Goal: Information Seeking & Learning: Learn about a topic

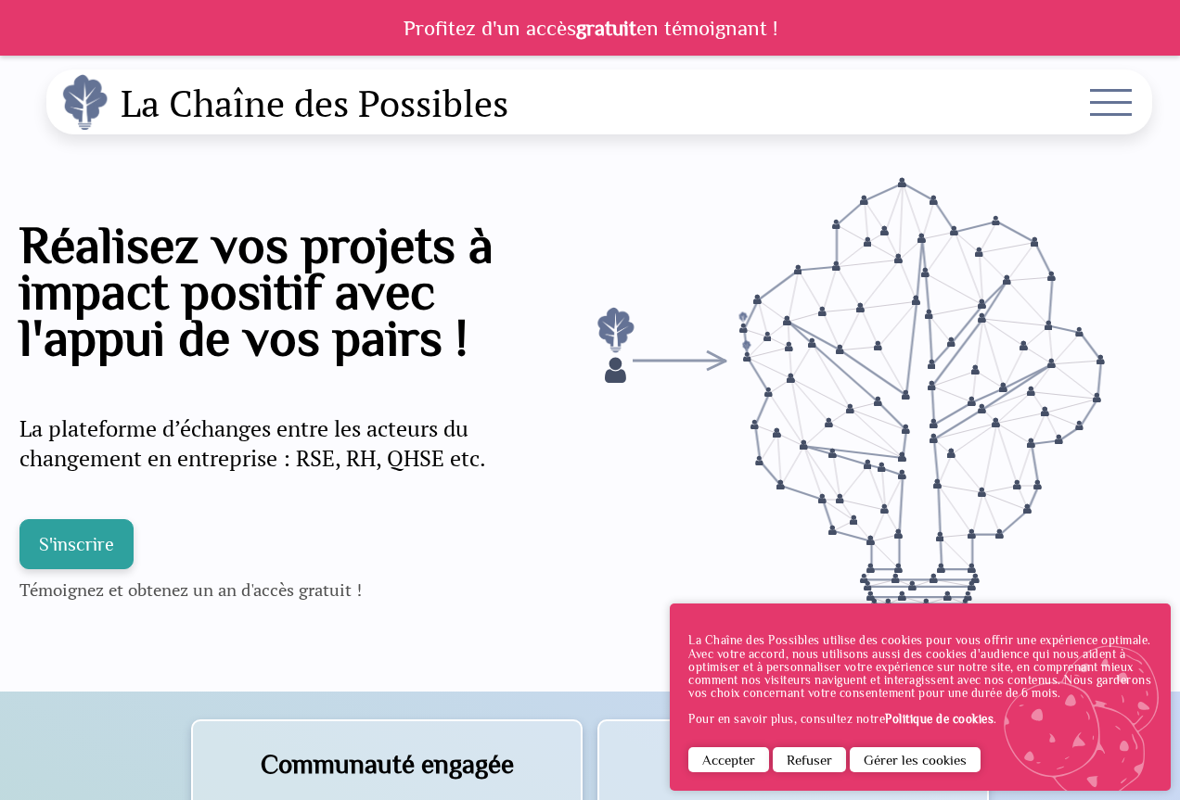
click at [760, 745] on div "La Chaîne des Possibles utilise des cookies pour vous offrir une expérience opt…" at bounding box center [920, 697] width 501 height 187
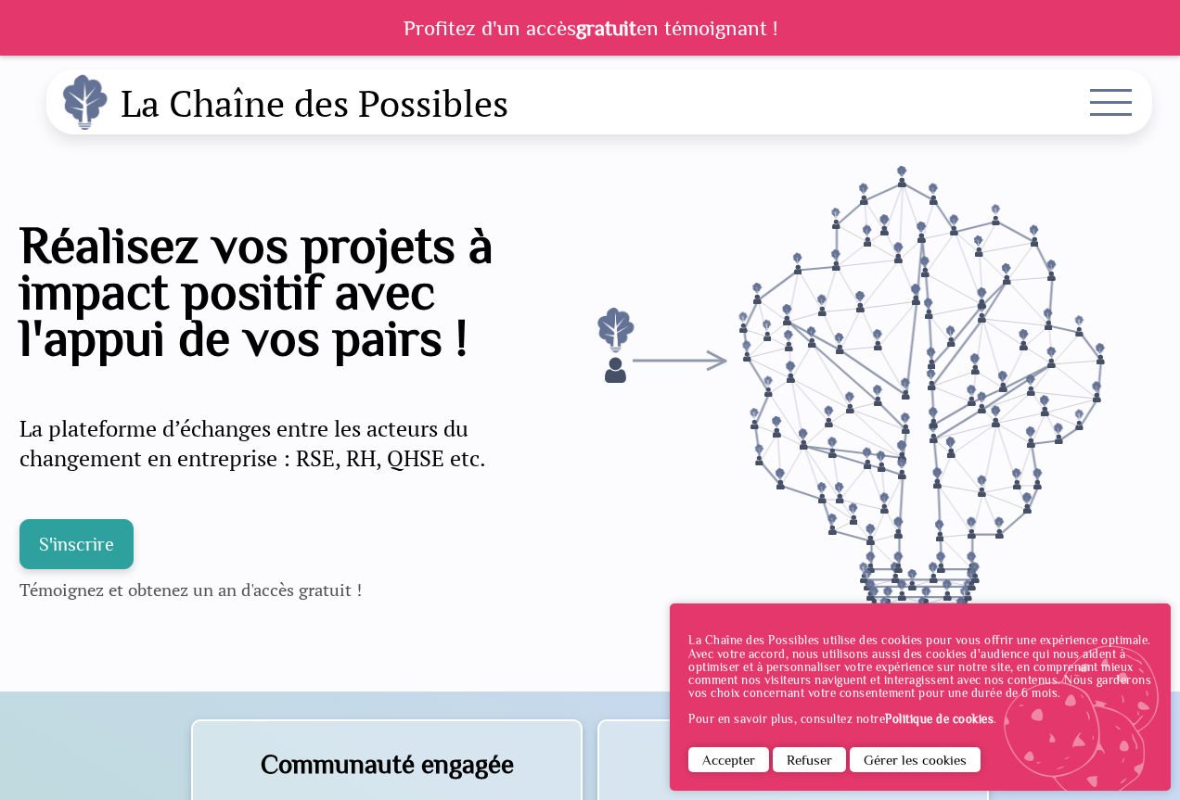
click at [1099, 113] on span at bounding box center [1111, 114] width 42 height 3
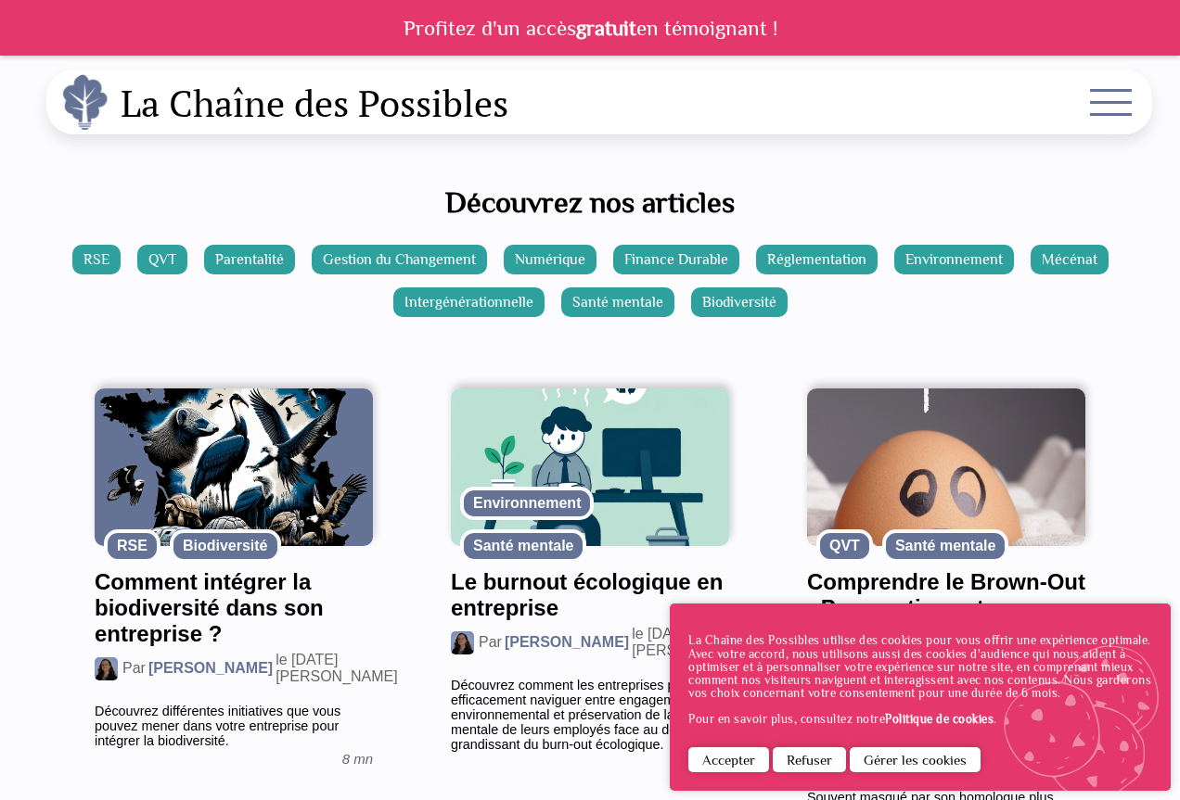
click at [732, 743] on div "La Chaîne des Possibles utilise des cookies pour vous offrir une expérience opt…" at bounding box center [920, 697] width 501 height 187
click at [732, 756] on button "Accepter" at bounding box center [728, 759] width 81 height 25
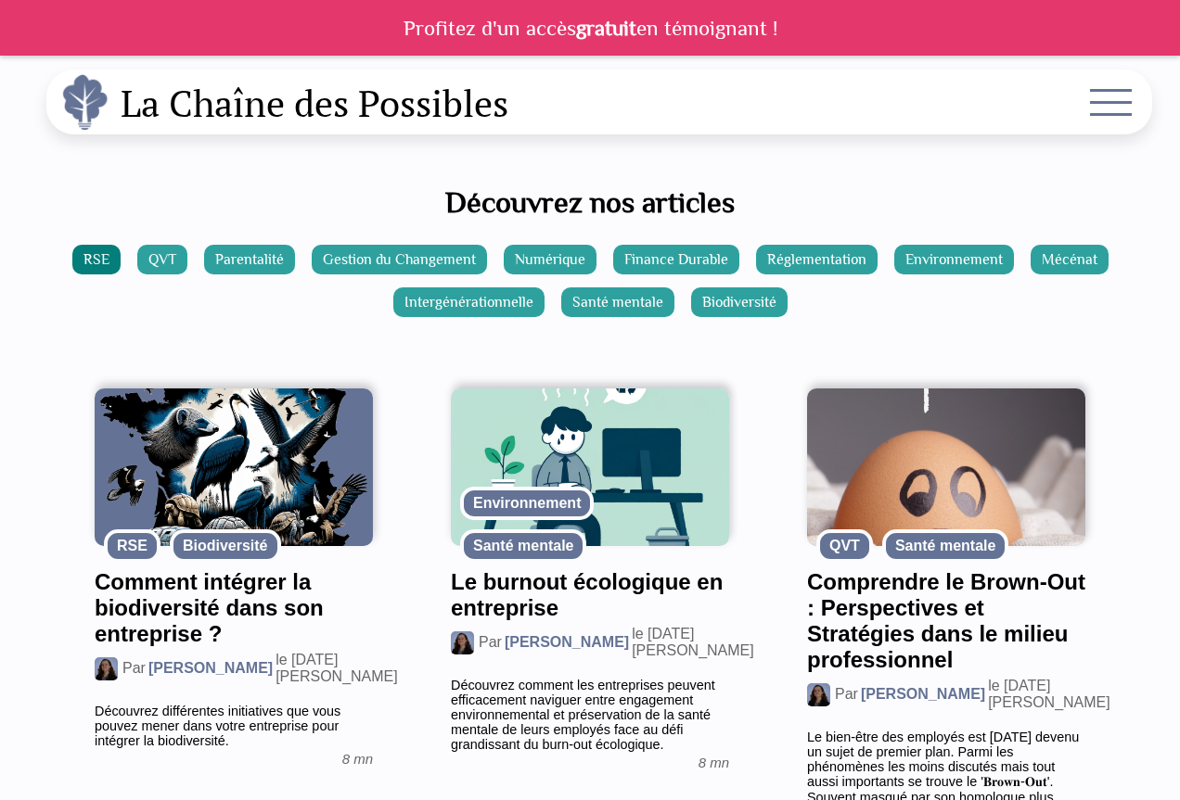
click at [102, 258] on link "RSE" at bounding box center [96, 260] width 48 height 30
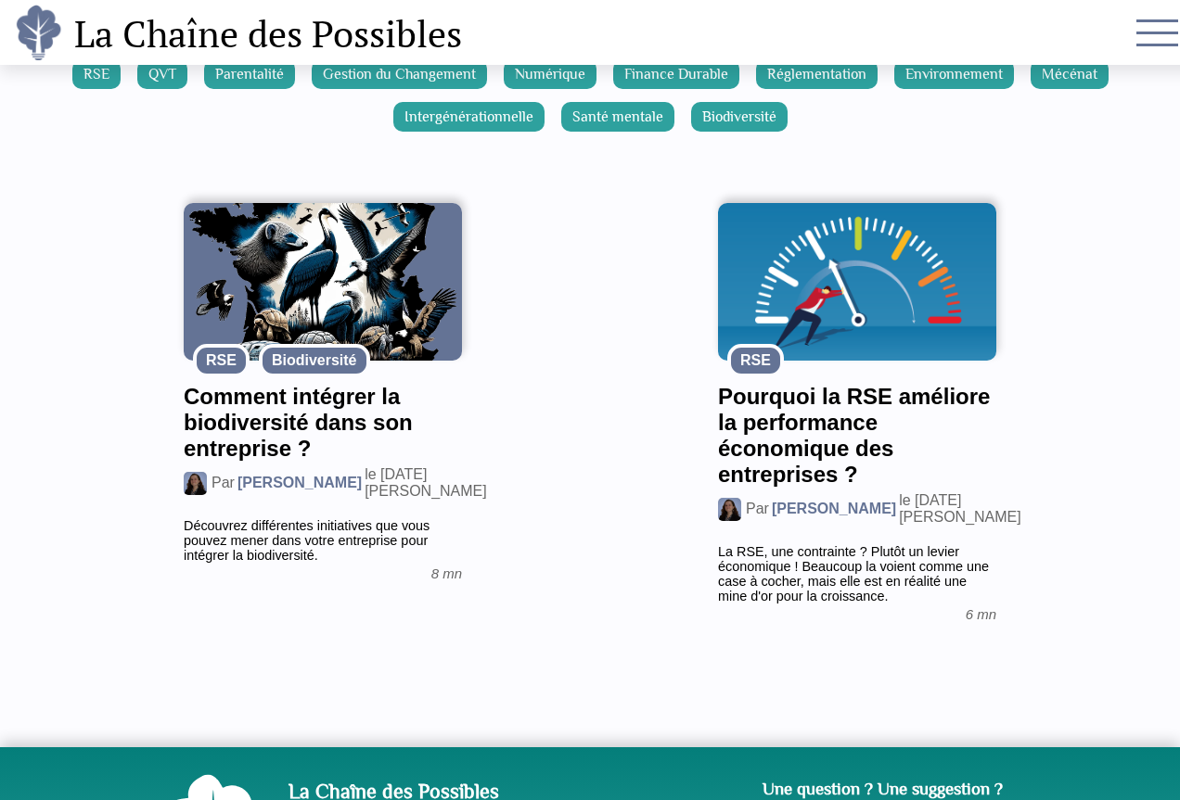
scroll to position [93, 0]
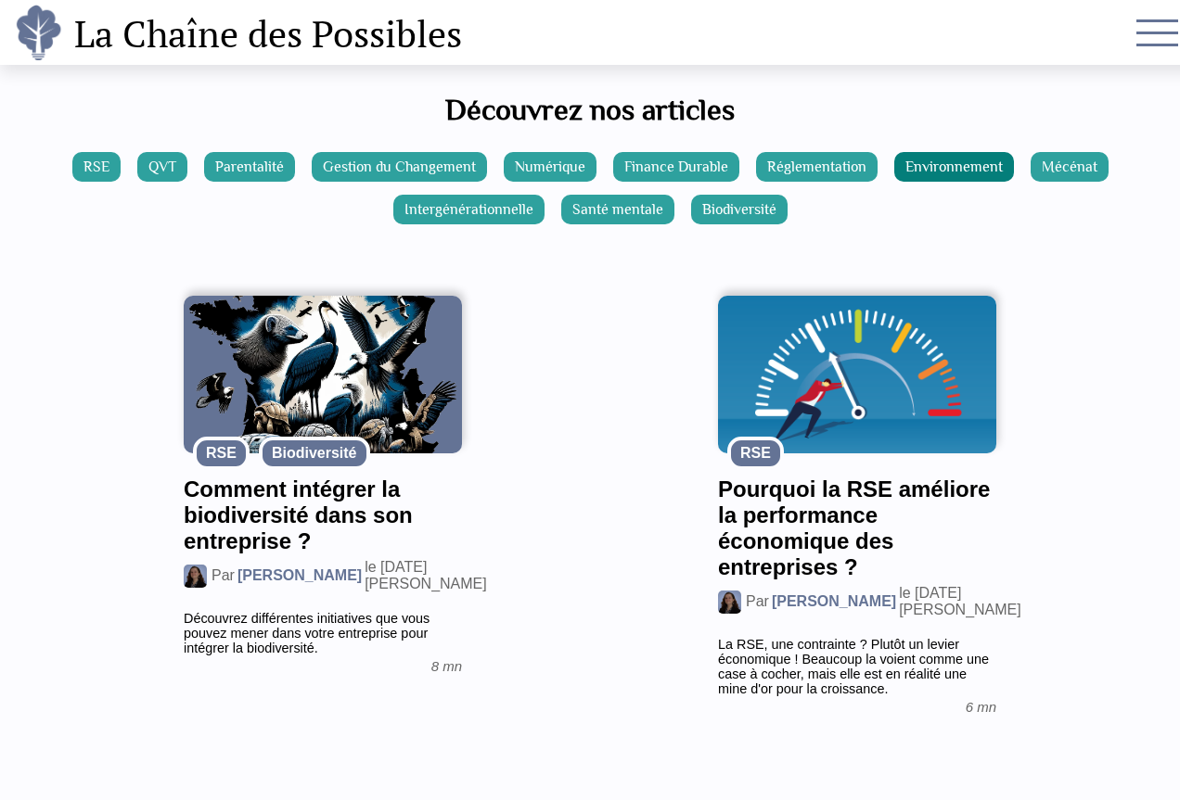
click at [936, 153] on link "Environnement" at bounding box center [954, 167] width 120 height 30
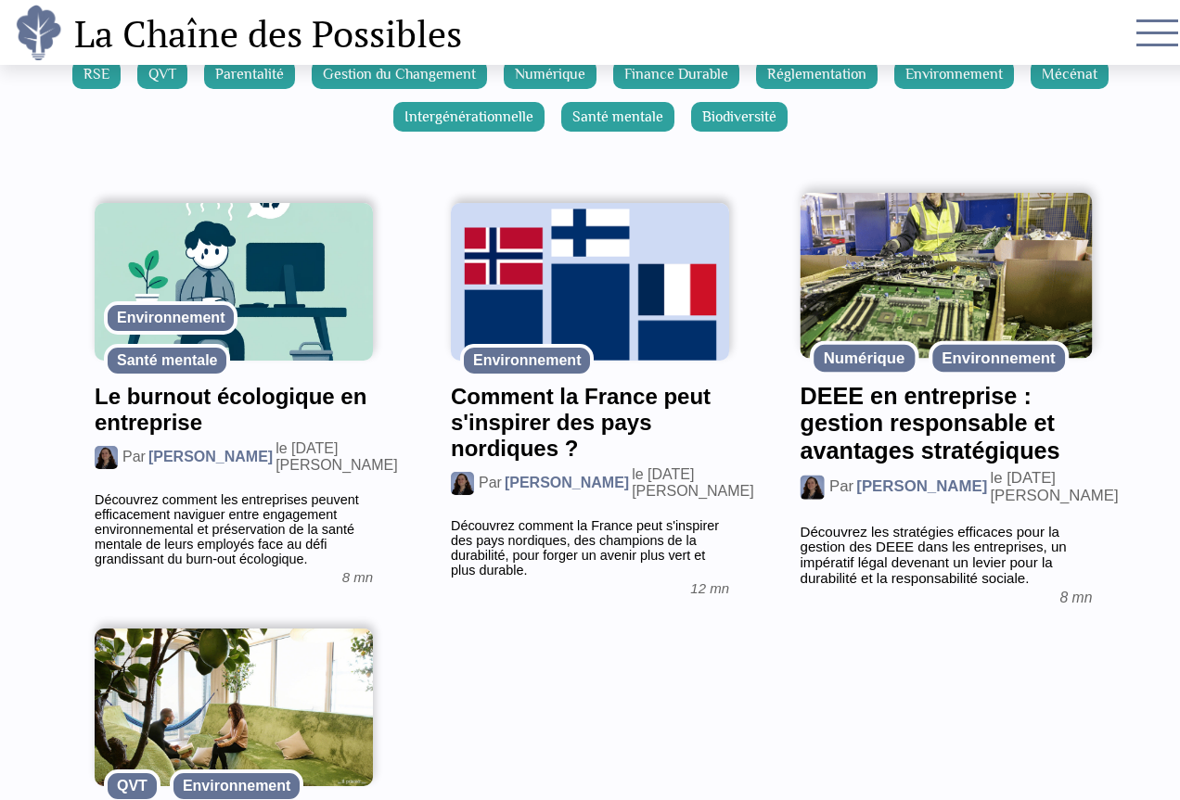
scroll to position [93, 0]
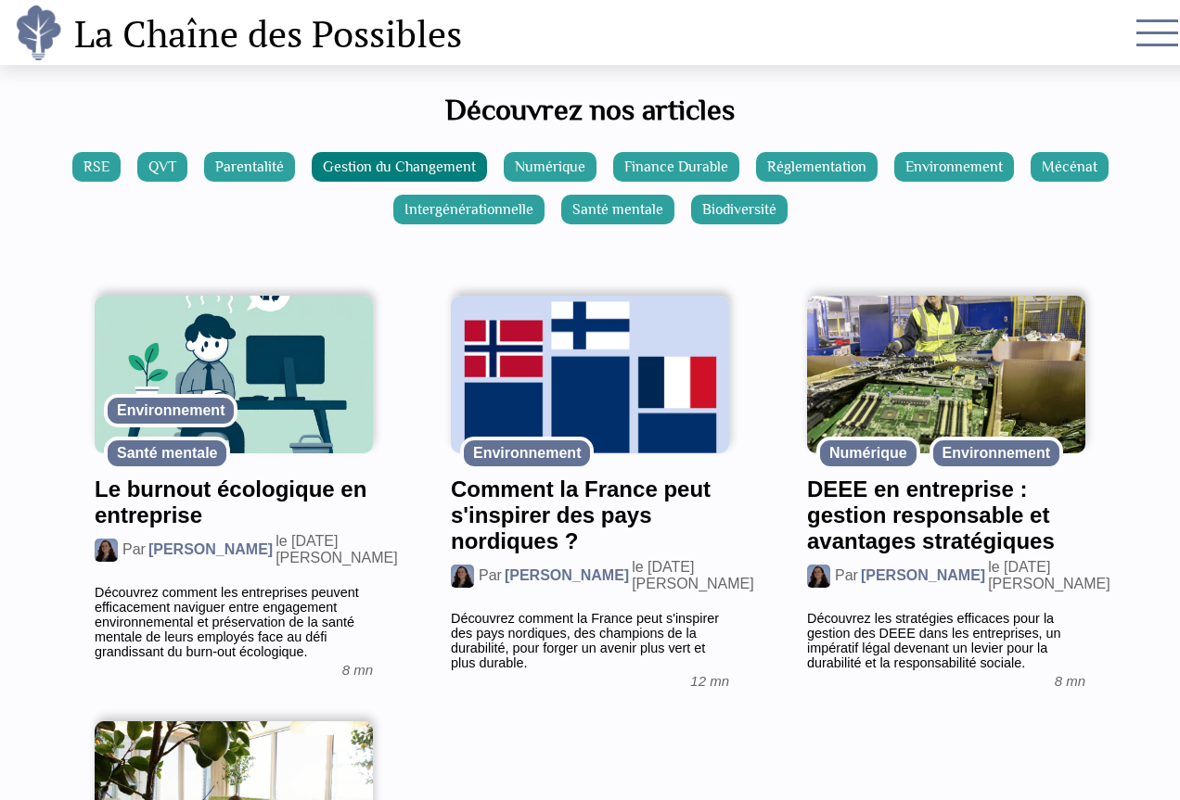
click at [463, 159] on link "Gestion du Changement" at bounding box center [399, 167] width 175 height 30
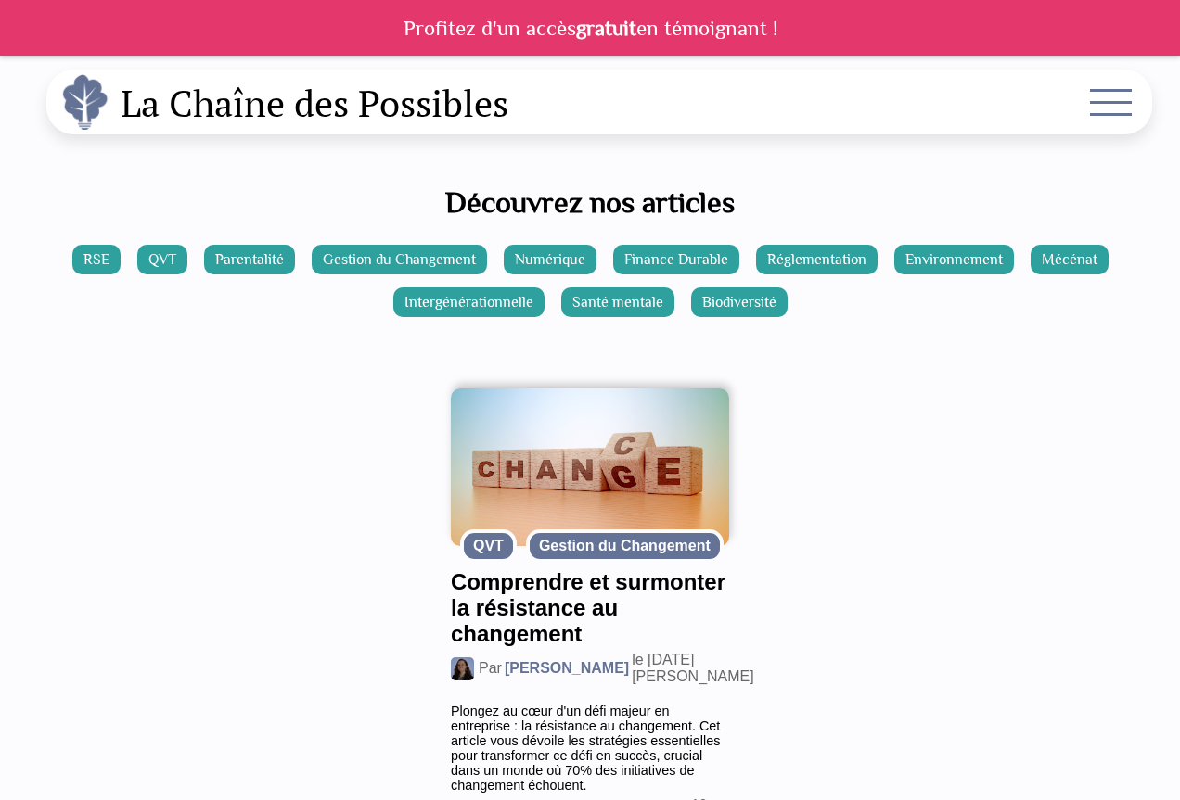
click at [1113, 116] on label at bounding box center [1110, 106] width 46 height 46
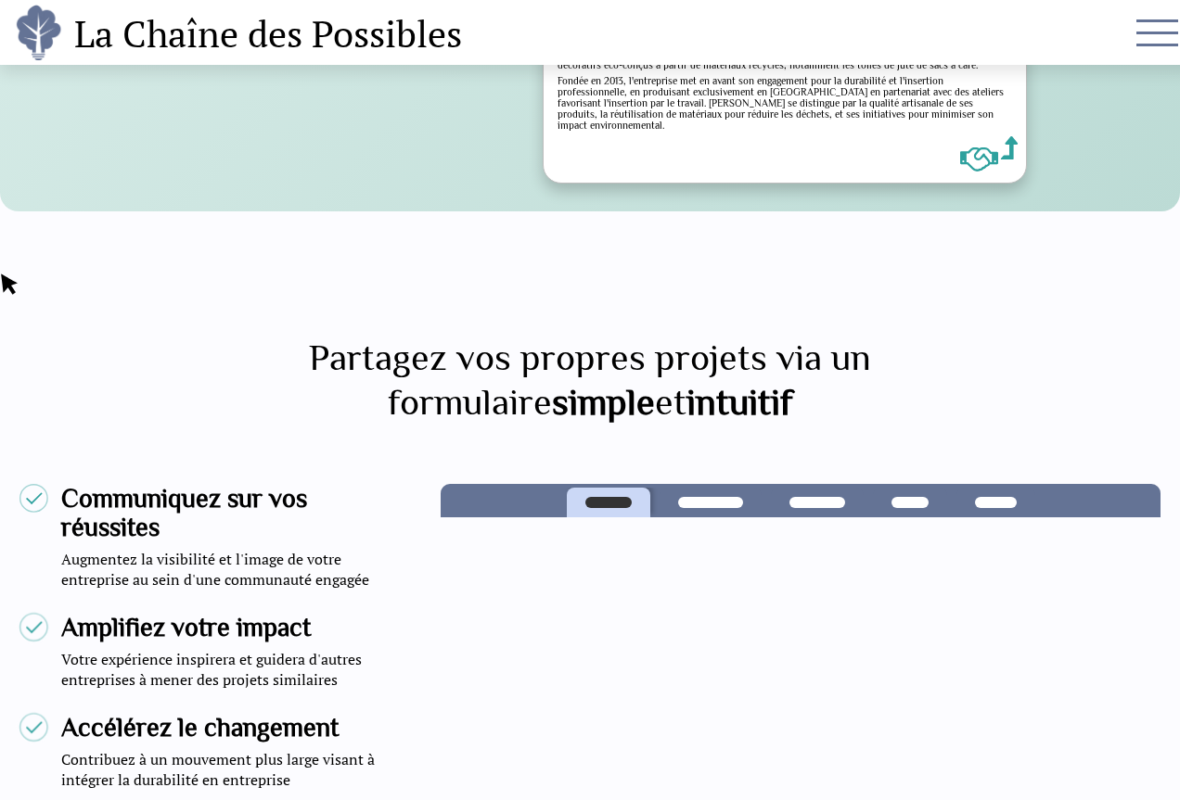
scroll to position [3709, 0]
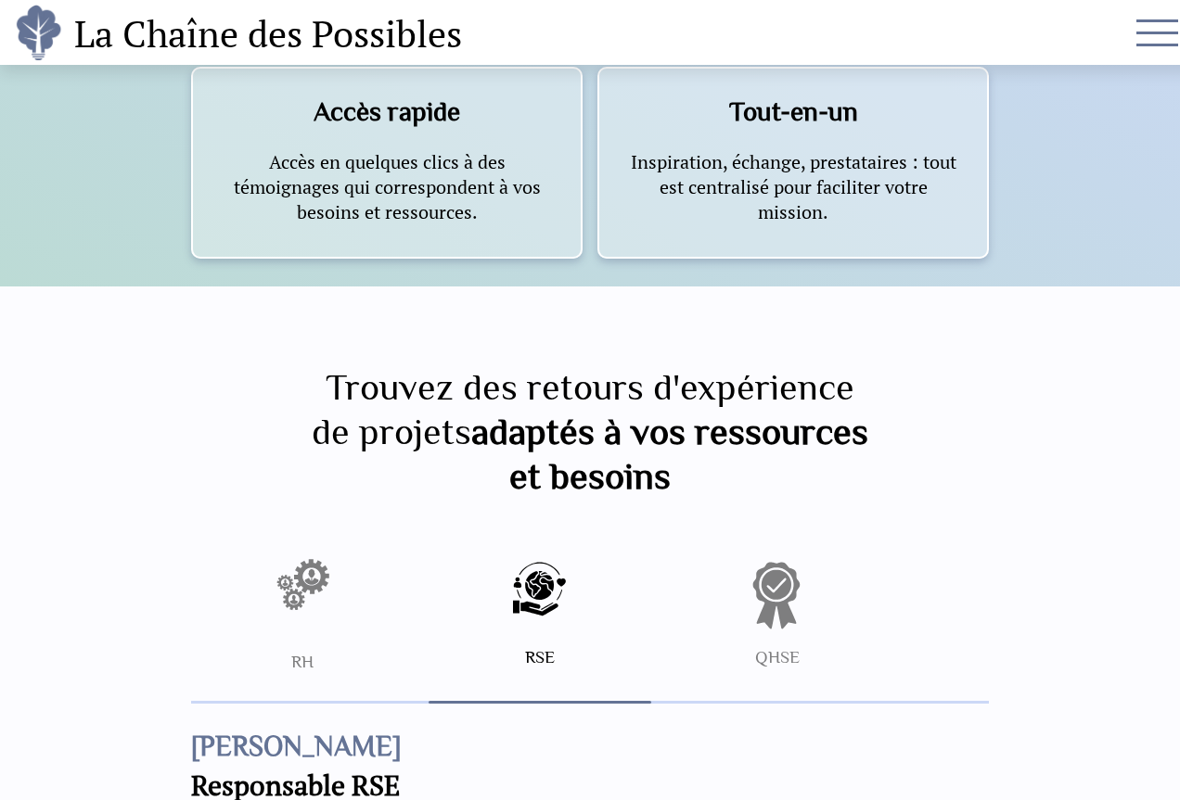
scroll to position [927, 0]
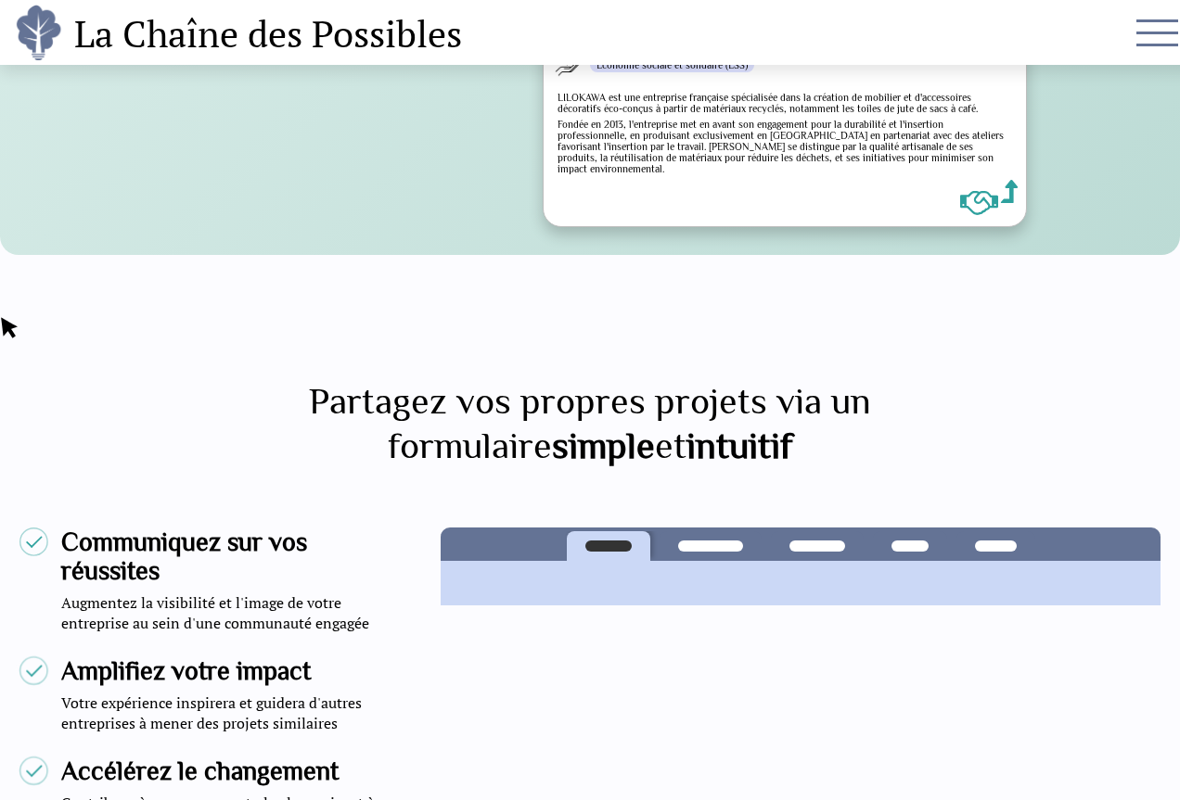
scroll to position [3988, 0]
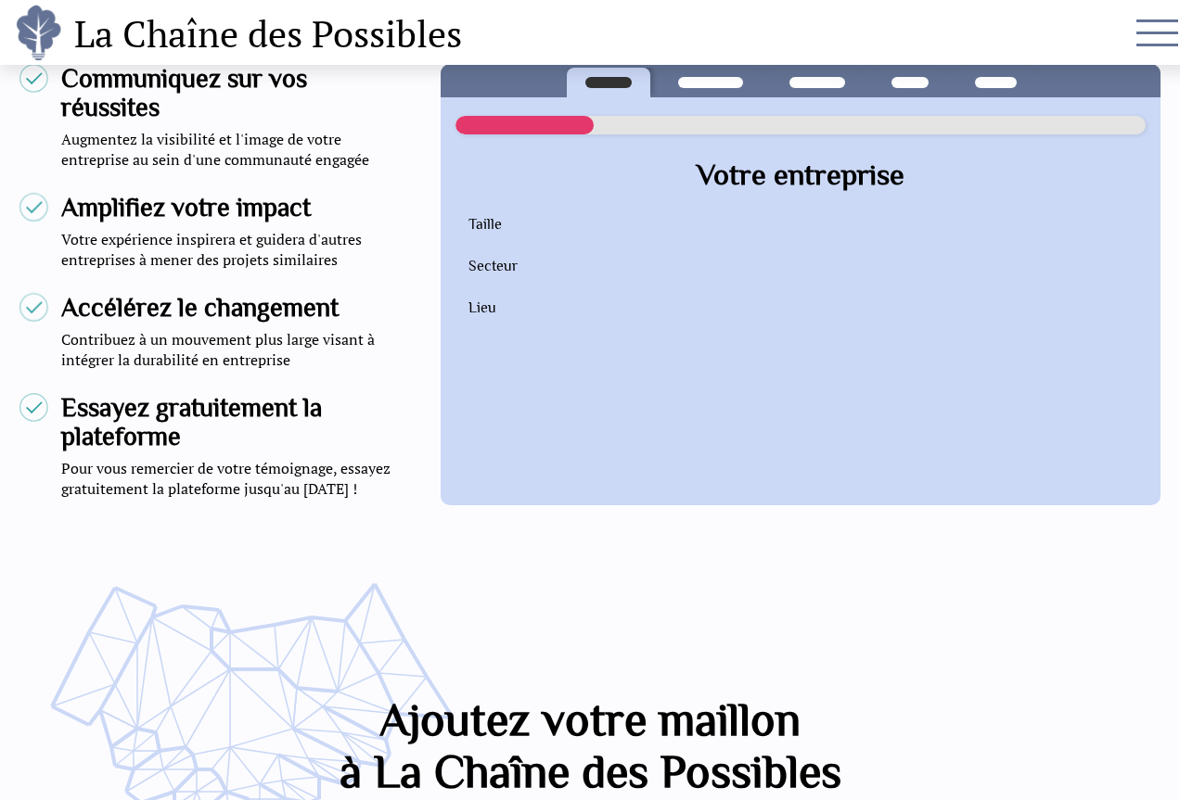
click at [1143, 22] on label at bounding box center [1156, 37] width 46 height 46
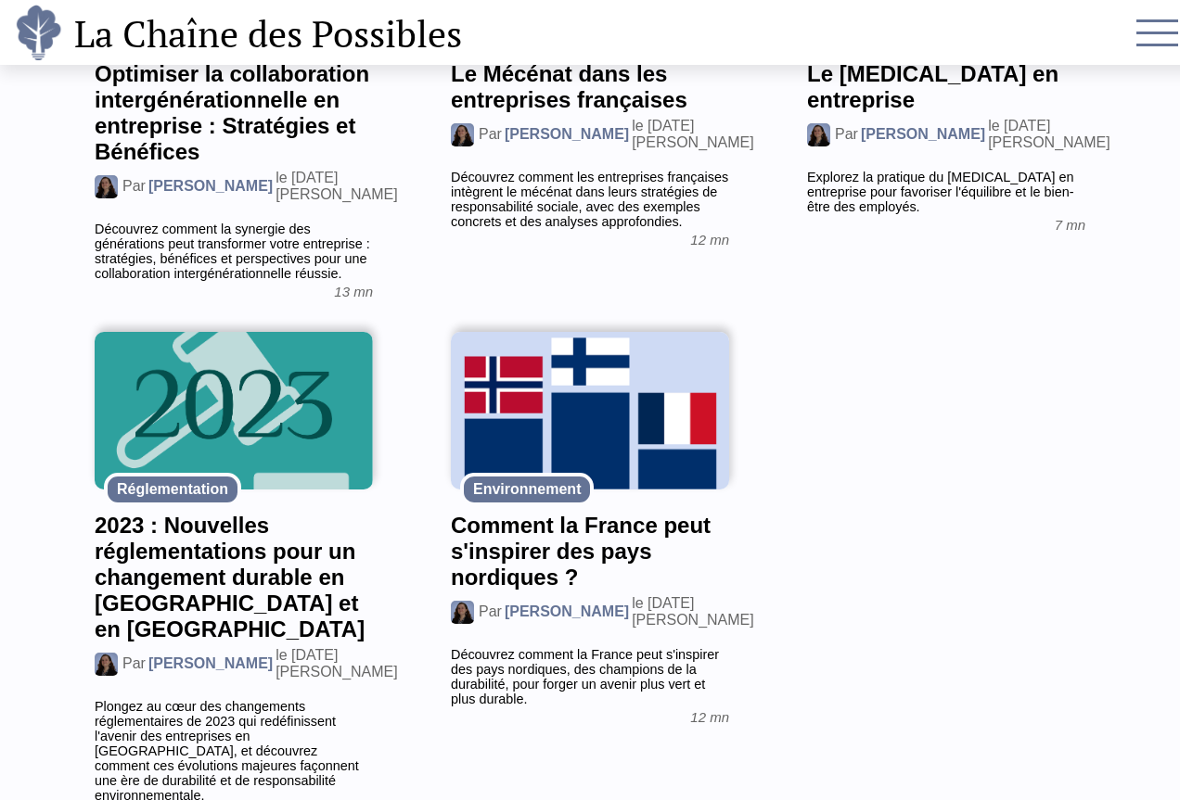
scroll to position [1388, 0]
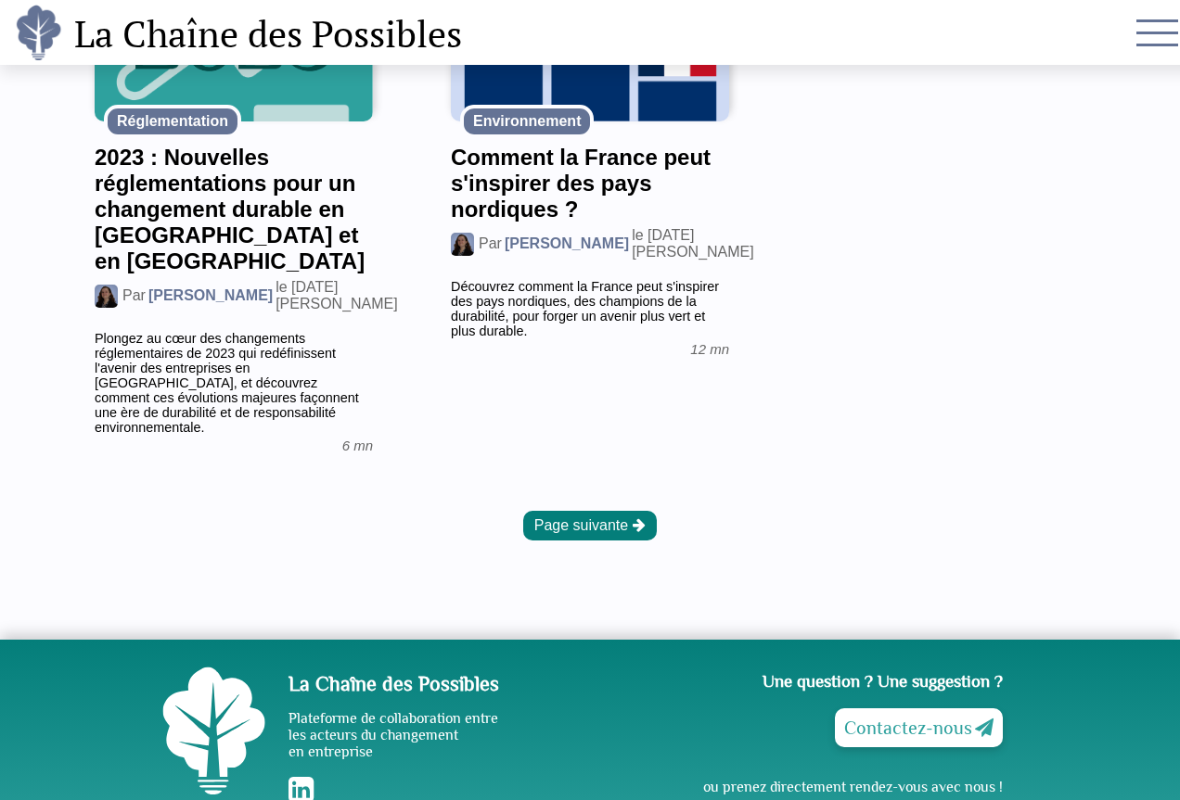
click at [631, 511] on button "Page suivante" at bounding box center [590, 526] width 134 height 30
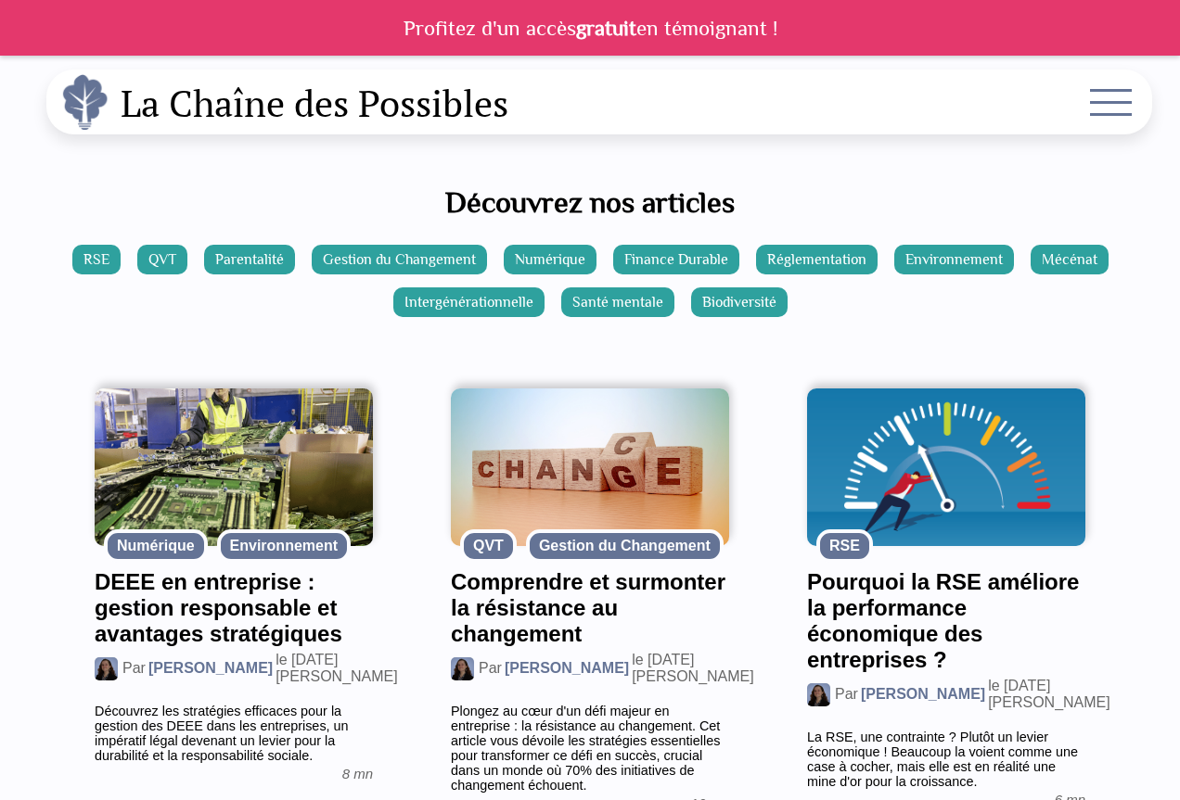
click at [325, 130] on div "La Chaîne des Possibles Accueil Se connecter A propos FAQ Blog" at bounding box center [589, 102] width 1087 height 65
click at [331, 102] on h1 "La Chaîne des Possibles" at bounding box center [315, 102] width 388 height 56
click at [1101, 110] on label at bounding box center [1110, 106] width 46 height 46
